Goal: Information Seeking & Learning: Learn about a topic

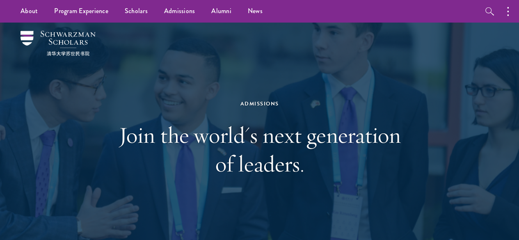
drag, startPoint x: 521, startPoint y: 15, endPoint x: 520, endPoint y: 7, distance: 8.2
click at [507, 11] on circle "button" at bounding box center [508, 12] width 2 height 2
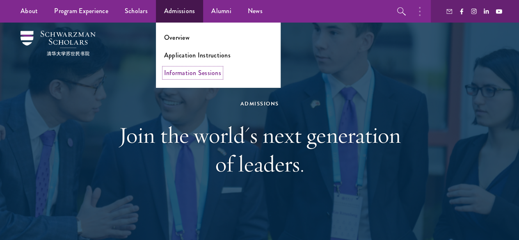
click at [204, 73] on link "Information Sessions" at bounding box center [192, 72] width 57 height 9
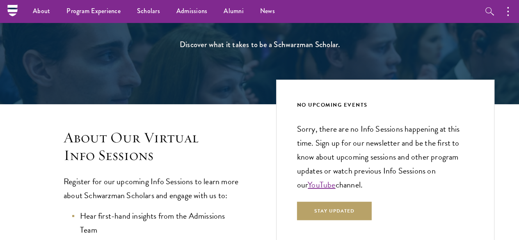
scroll to position [44, 0]
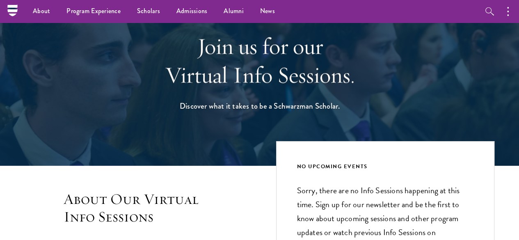
click at [507, 41] on div at bounding box center [259, 71] width 519 height 187
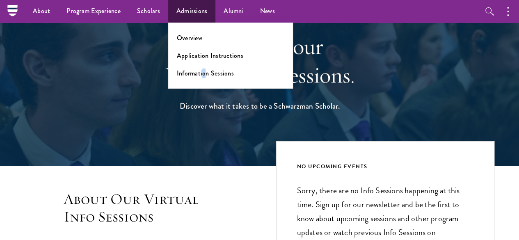
click at [202, 60] on ul "Overview Application Instructions Information Sessions" at bounding box center [230, 56] width 125 height 66
click at [217, 49] on ul "Overview Application Instructions Information Sessions" at bounding box center [230, 56] width 125 height 66
click at [217, 55] on link "Application Instructions" at bounding box center [210, 55] width 66 height 9
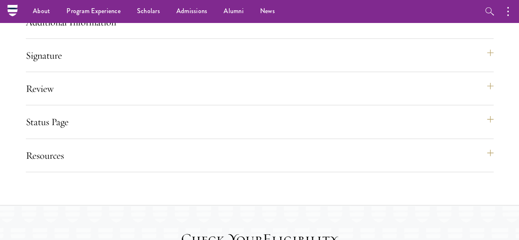
scroll to position [931, 0]
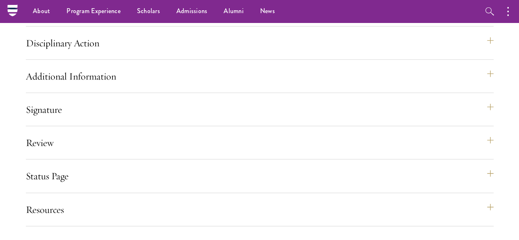
drag, startPoint x: 524, startPoint y: 30, endPoint x: 519, endPoint y: 157, distance: 127.2
click at [518, 157] on html "About Overview Leadership Donors Program Experience Overview Curriculum Student…" at bounding box center [259, 116] width 519 height 2094
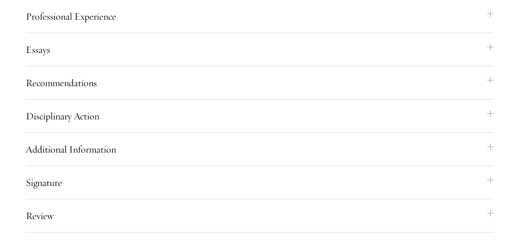
scroll to position [860, 0]
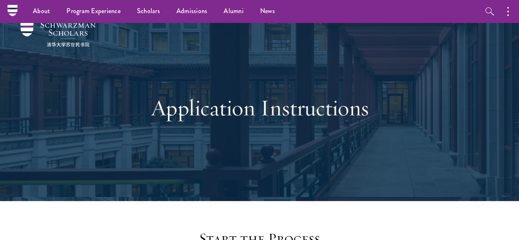
scroll to position [0, 0]
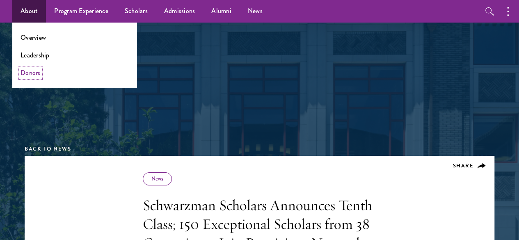
click at [37, 71] on link "Donors" at bounding box center [31, 72] width 20 height 9
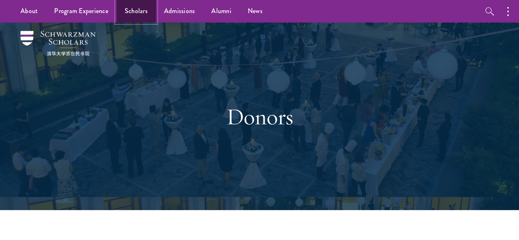
click at [135, 11] on link "Scholars" at bounding box center [135, 11] width 39 height 23
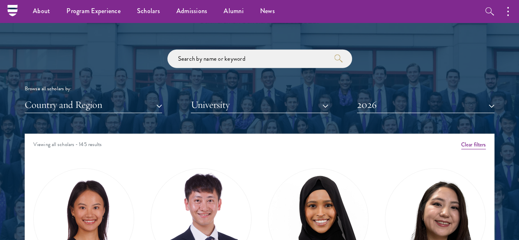
scroll to position [926, 0]
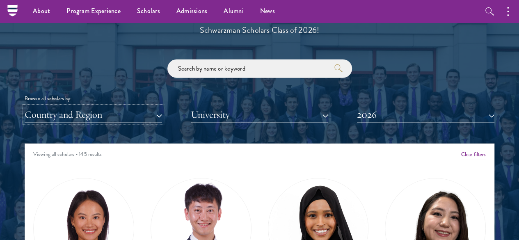
click at [152, 106] on button "Country and Region" at bounding box center [93, 114] width 137 height 17
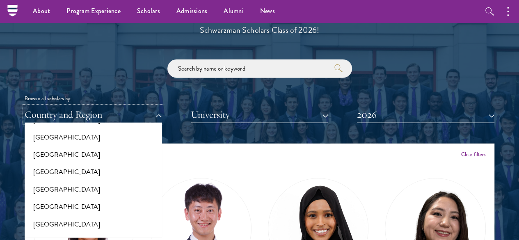
scroll to position [190, 0]
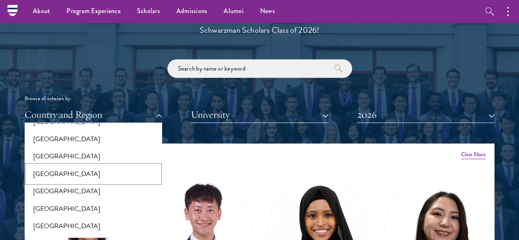
click at [73, 165] on button "[GEOGRAPHIC_DATA]" at bounding box center [93, 173] width 132 height 17
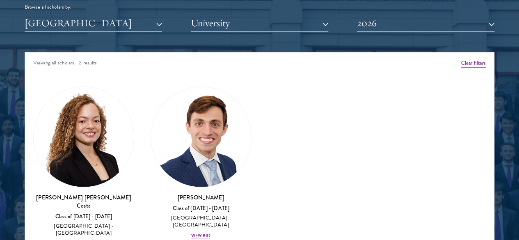
scroll to position [1031, 0]
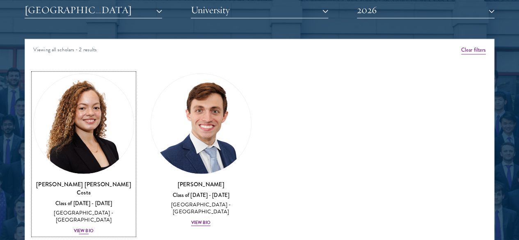
click at [97, 180] on h3 "Maria Gabriella Oliveira Costa" at bounding box center [83, 188] width 101 height 16
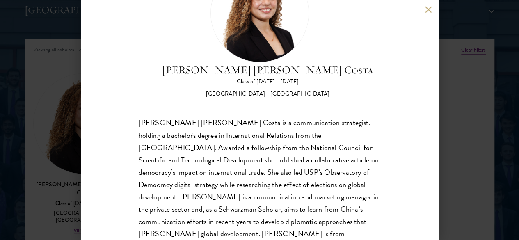
scroll to position [62, 0]
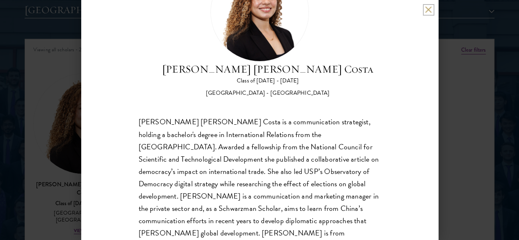
click at [428, 11] on button at bounding box center [428, 9] width 7 height 7
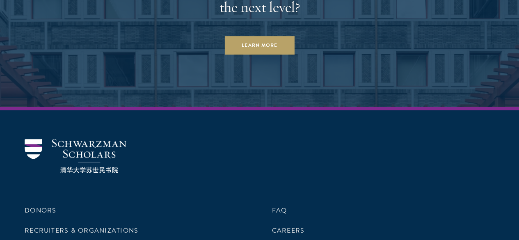
scroll to position [2498, 0]
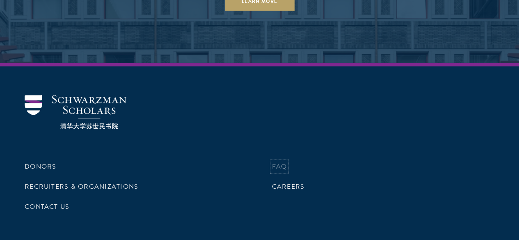
click at [272, 162] on link "FAQ" at bounding box center [279, 167] width 15 height 10
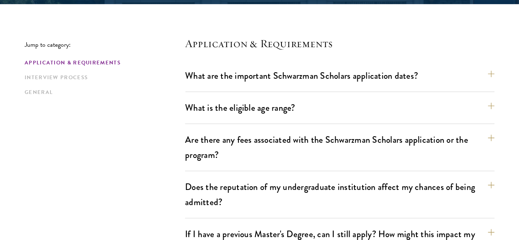
scroll to position [212, 0]
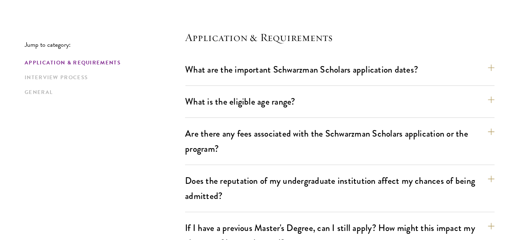
drag, startPoint x: 523, startPoint y: 16, endPoint x: 525, endPoint y: 34, distance: 18.5
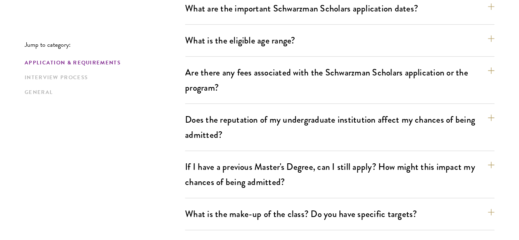
scroll to position [276, 0]
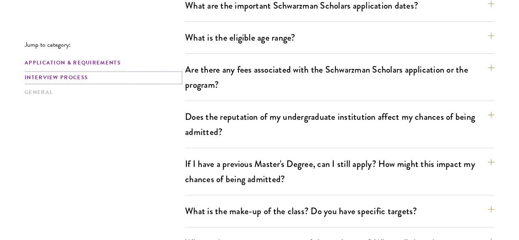
click at [102, 76] on link "Interview Process" at bounding box center [102, 77] width 155 height 9
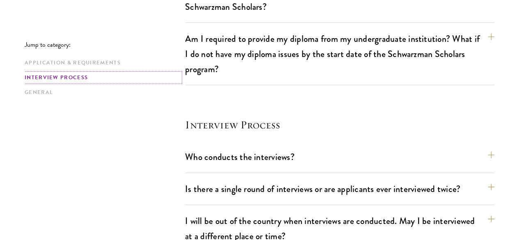
scroll to position [942, 0]
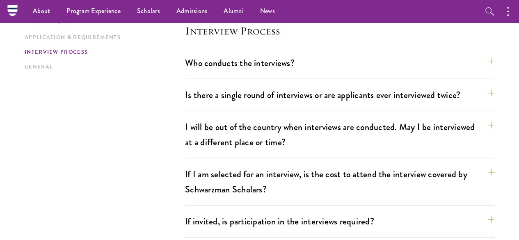
scroll to position [1024, 0]
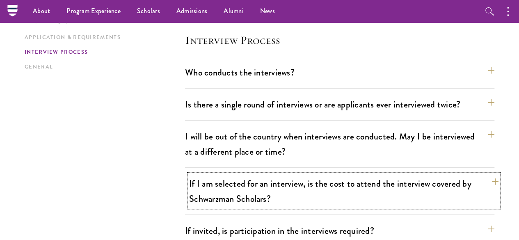
click at [481, 174] on button "If I am selected for an interview, is the cost to attend the interview covered …" at bounding box center [343, 191] width 309 height 34
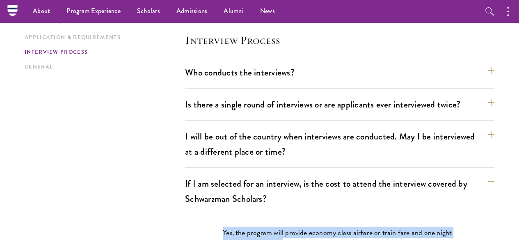
drag, startPoint x: 308, startPoint y: 176, endPoint x: 214, endPoint y: 160, distance: 95.3
click at [214, 214] on div "Yes, the program will provide economy class airfare or train fare and one night…" at bounding box center [339, 242] width 283 height 56
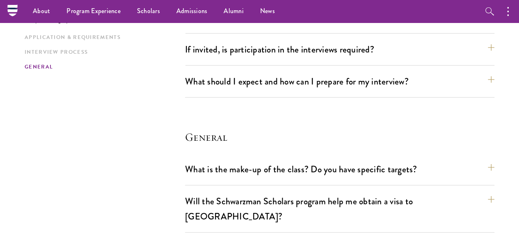
scroll to position [1259, 0]
